Goal: Navigation & Orientation: Find specific page/section

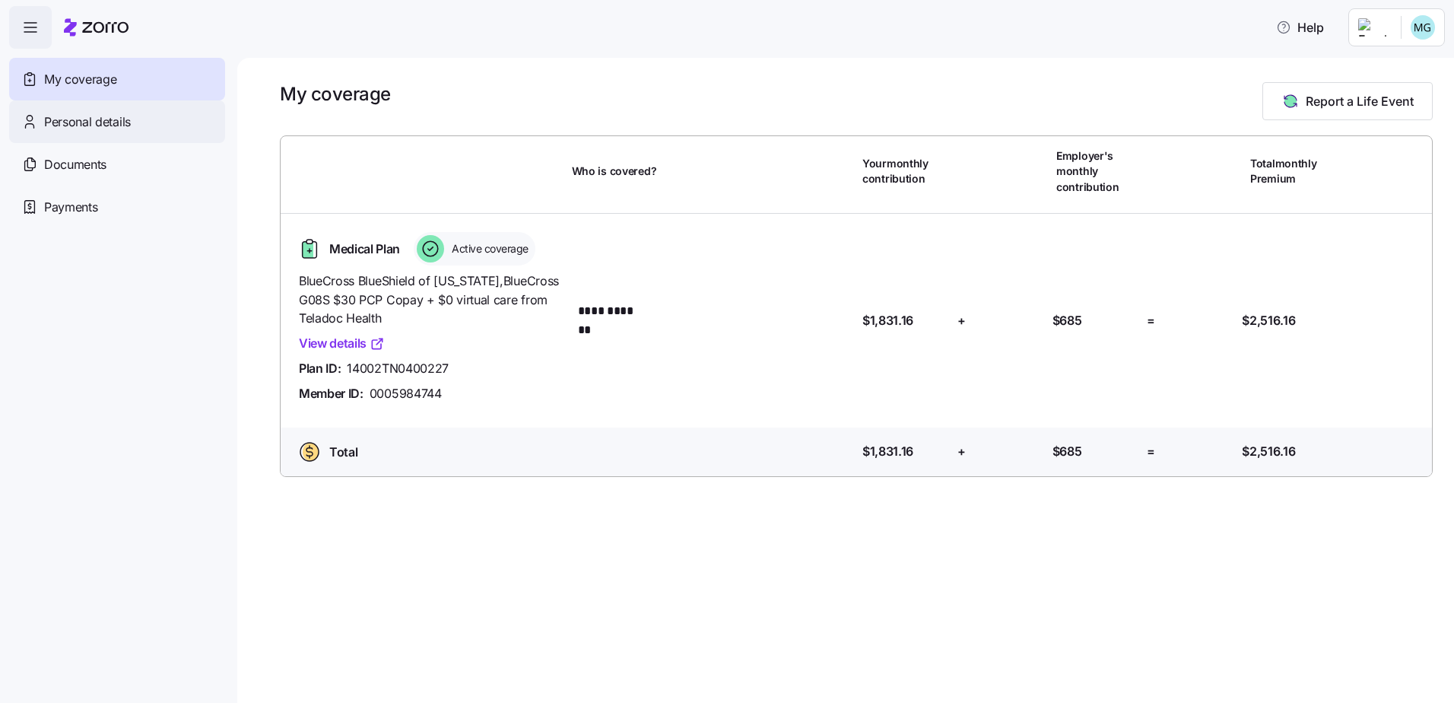
click at [78, 119] on span "Personal details" at bounding box center [87, 122] width 87 height 19
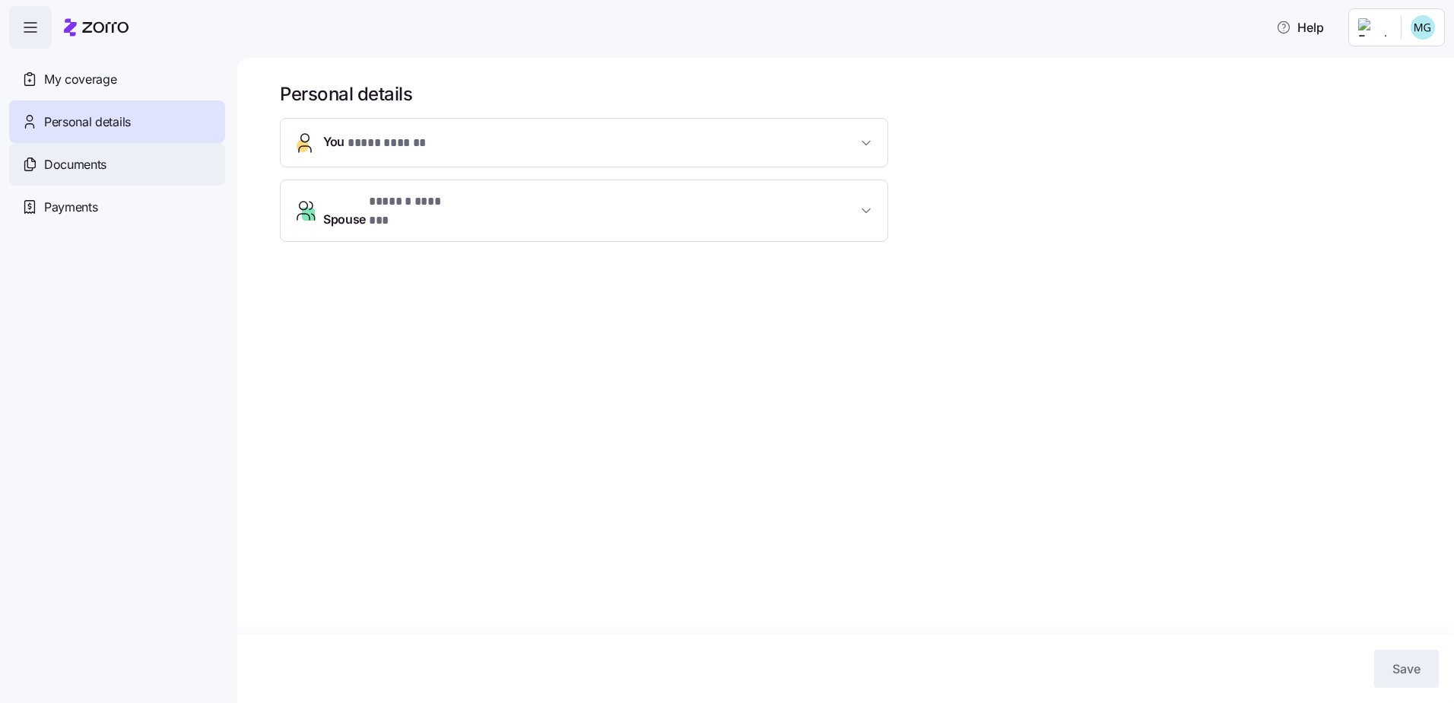
click at [68, 171] on span "Documents" at bounding box center [75, 164] width 62 height 19
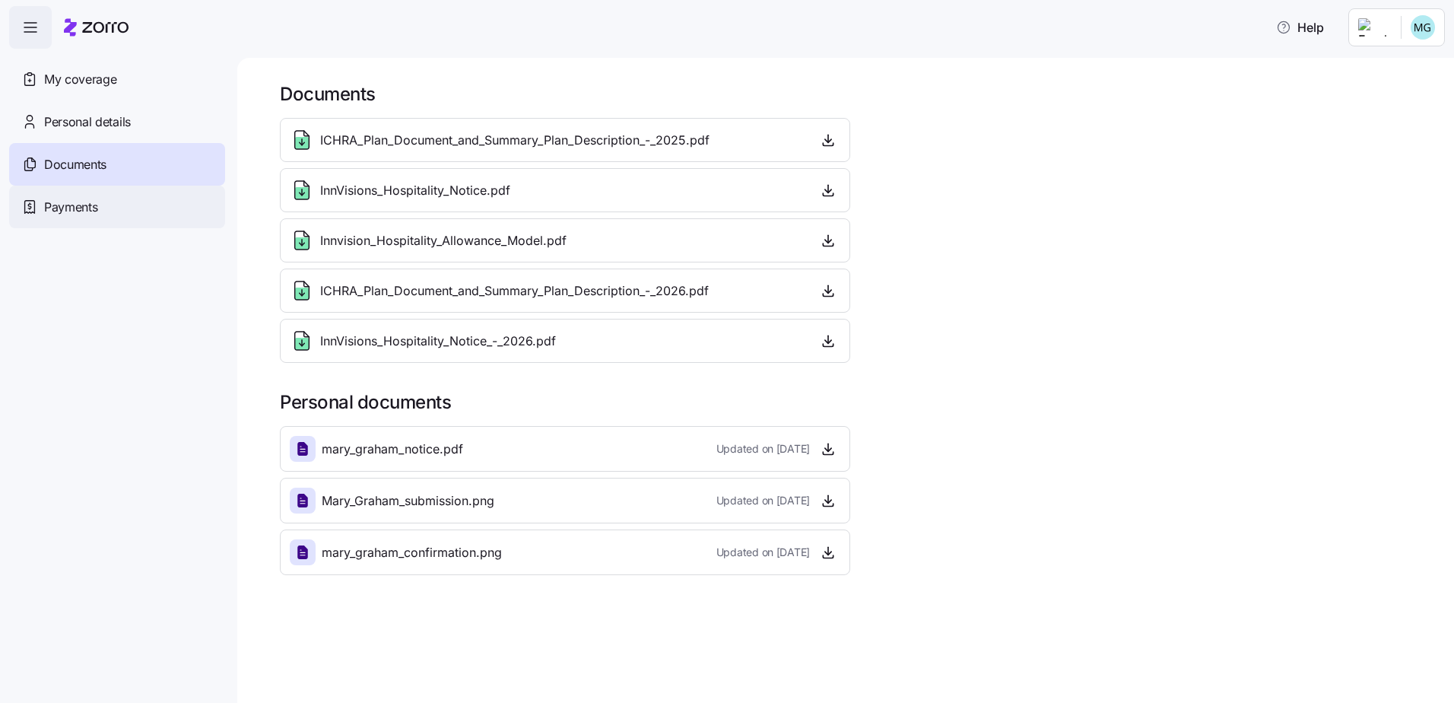
click at [84, 210] on span "Payments" at bounding box center [70, 207] width 53 height 19
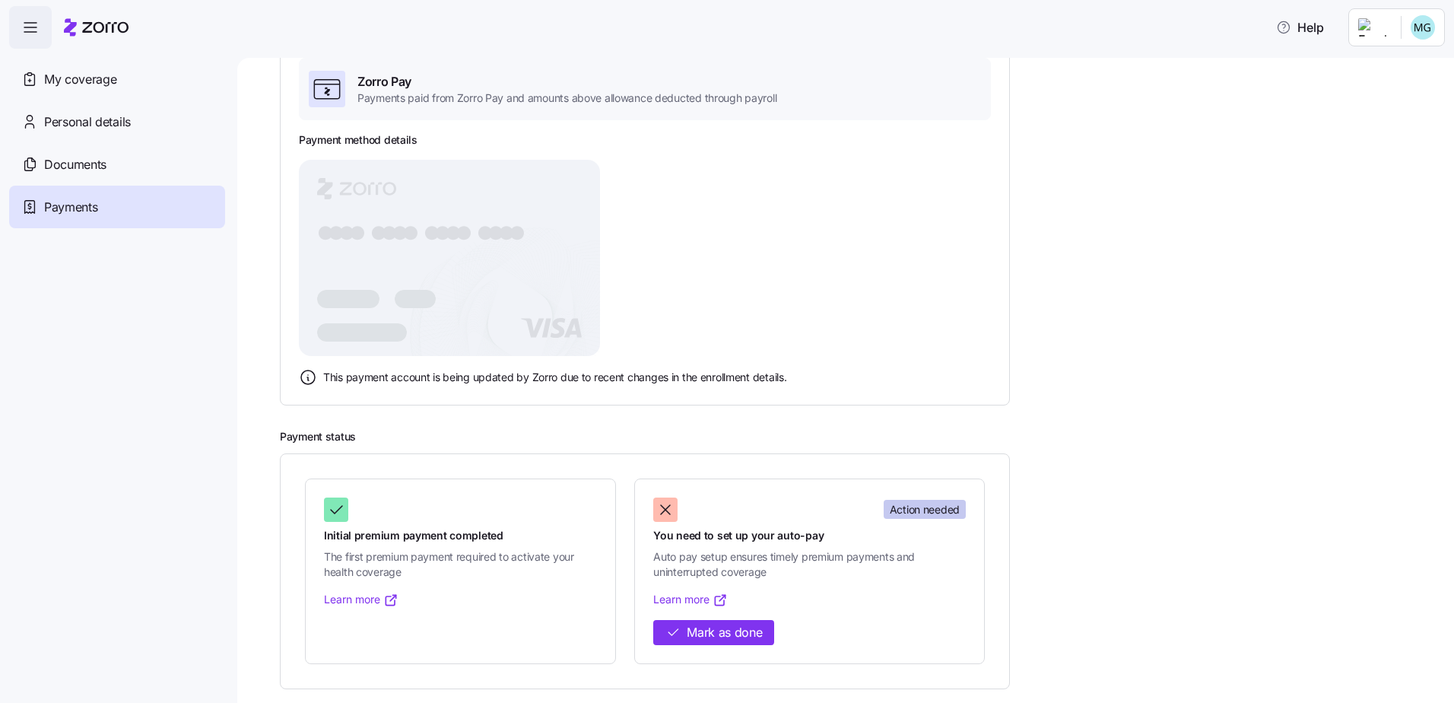
scroll to position [122, 0]
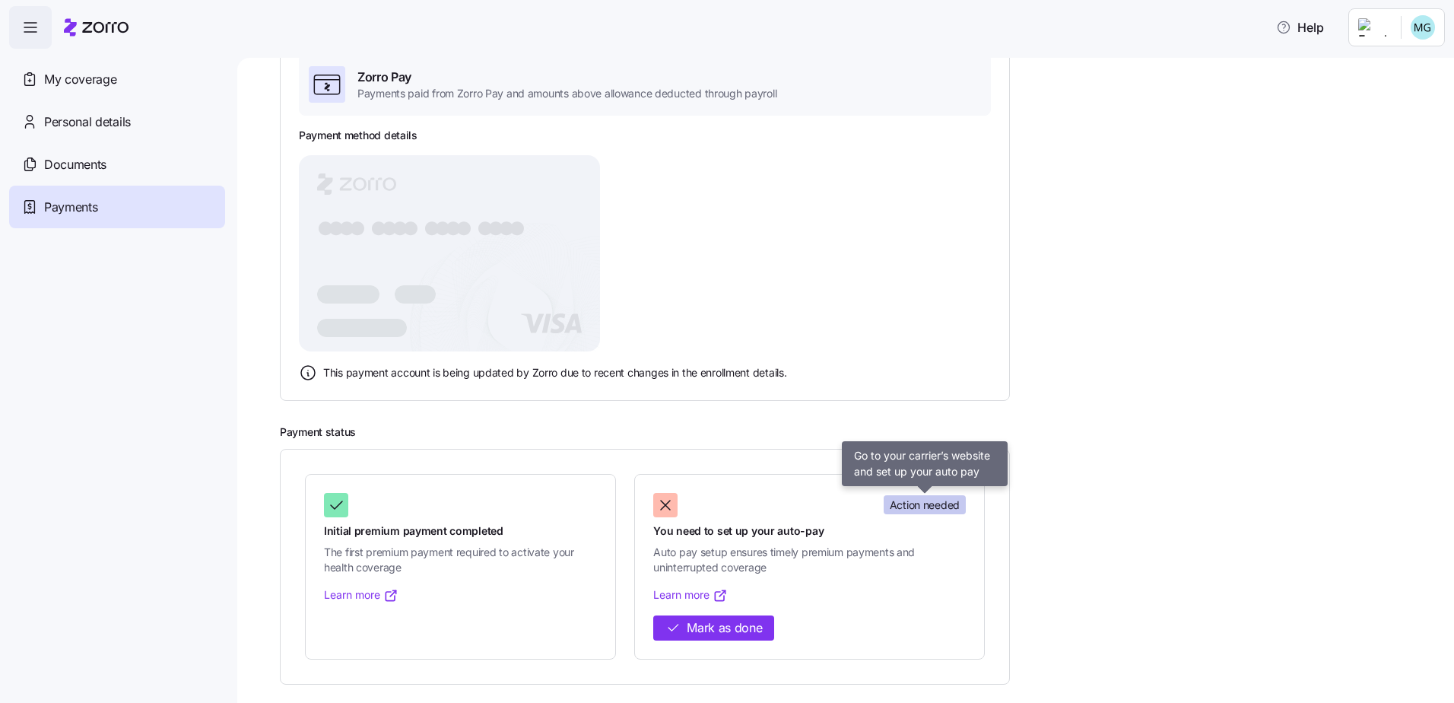
click at [911, 500] on span "Action needed" at bounding box center [925, 505] width 70 height 15
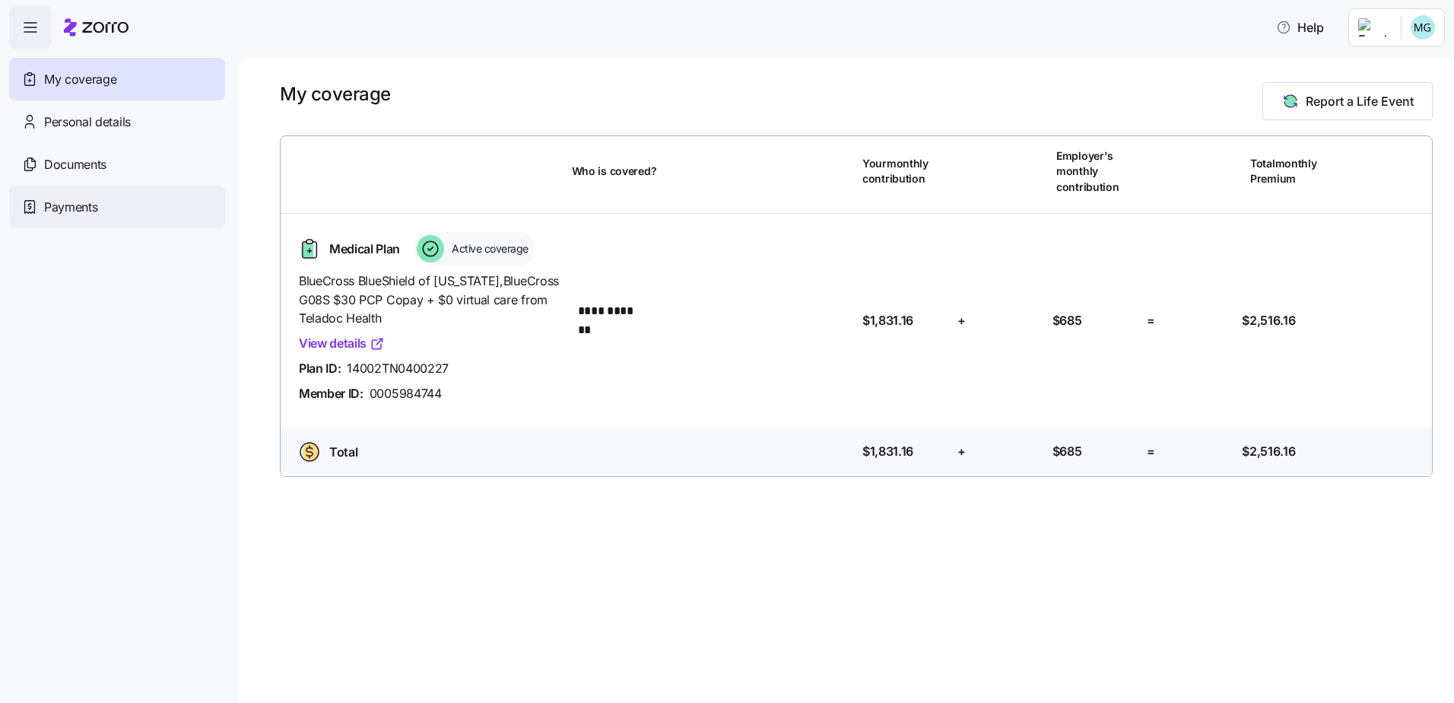
click at [63, 208] on span "Payments" at bounding box center [70, 207] width 53 height 19
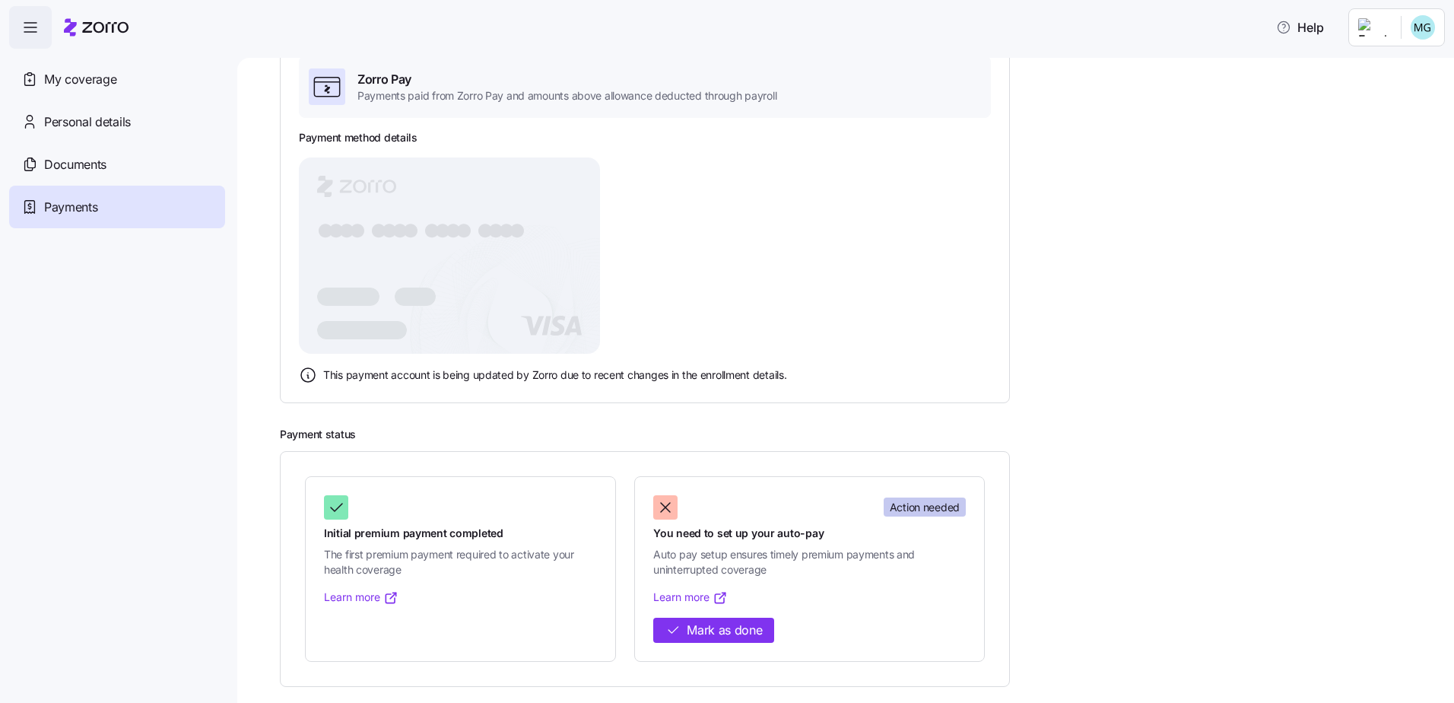
scroll to position [122, 0]
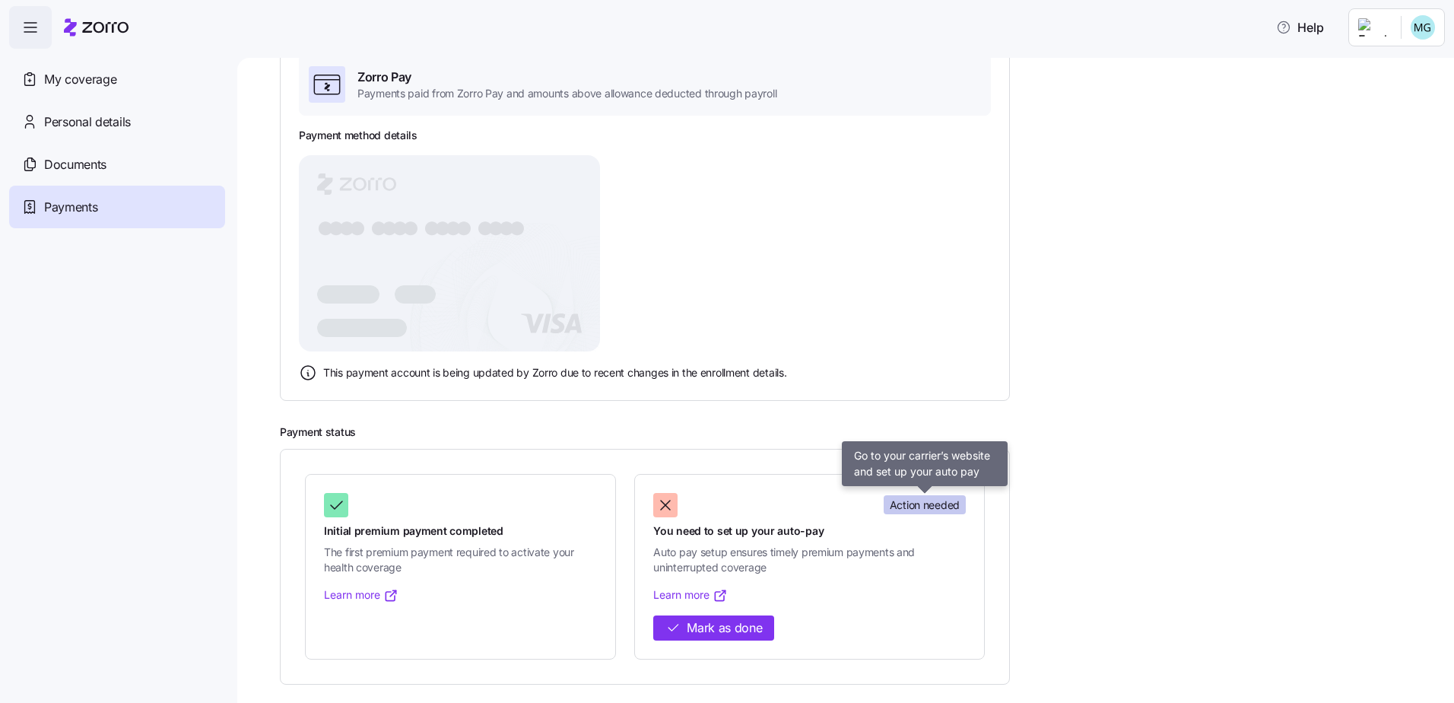
click at [911, 501] on span "Action needed" at bounding box center [925, 505] width 70 height 15
